Goal: Task Accomplishment & Management: Manage account settings

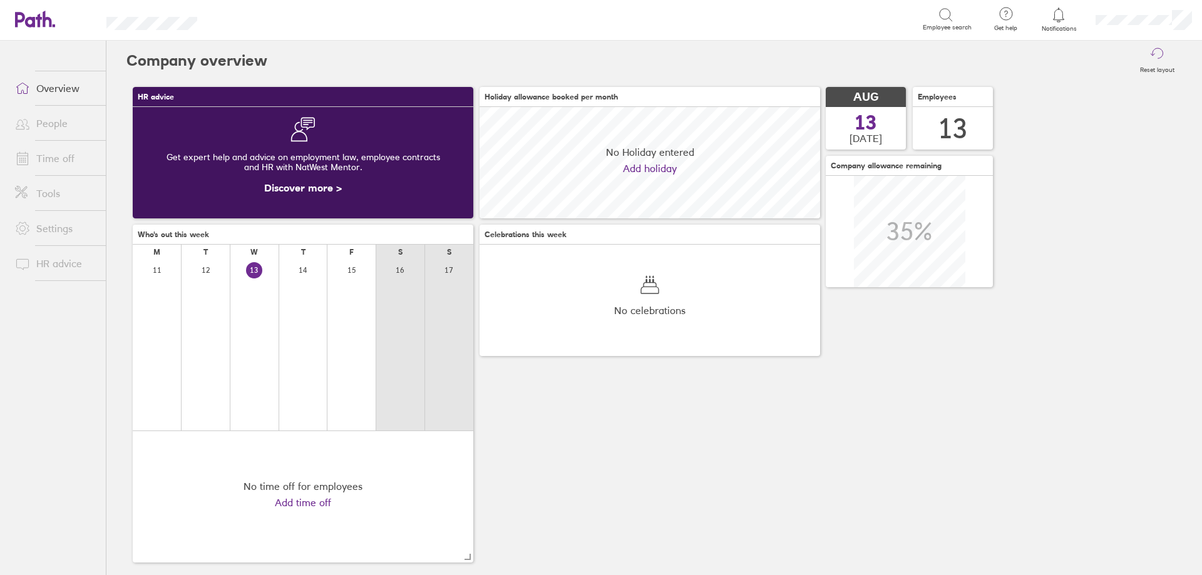
scroll to position [111, 340]
click at [46, 162] on link "Time off" at bounding box center [55, 158] width 101 height 25
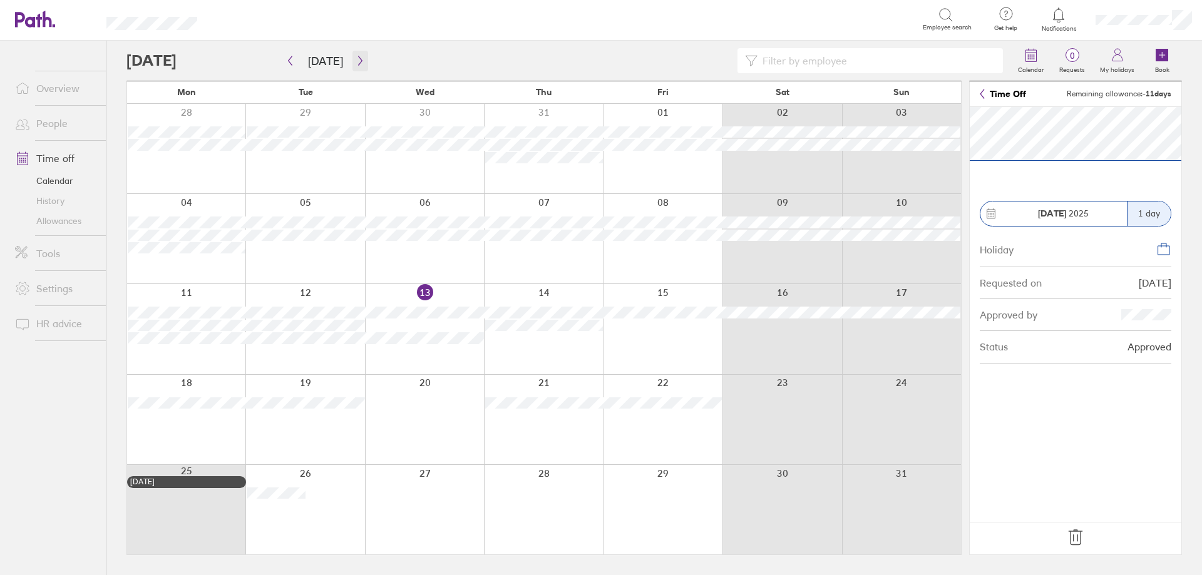
click at [355, 59] on icon "button" at bounding box center [359, 61] width 9 height 10
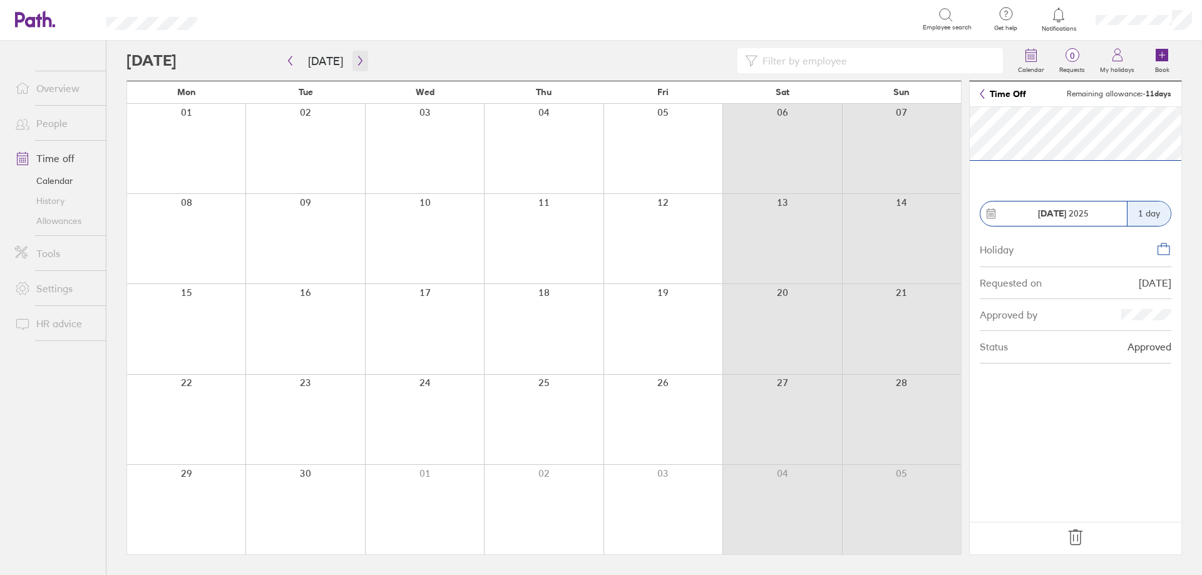
click at [355, 59] on icon "button" at bounding box center [359, 61] width 9 height 10
